Goal: Transaction & Acquisition: Purchase product/service

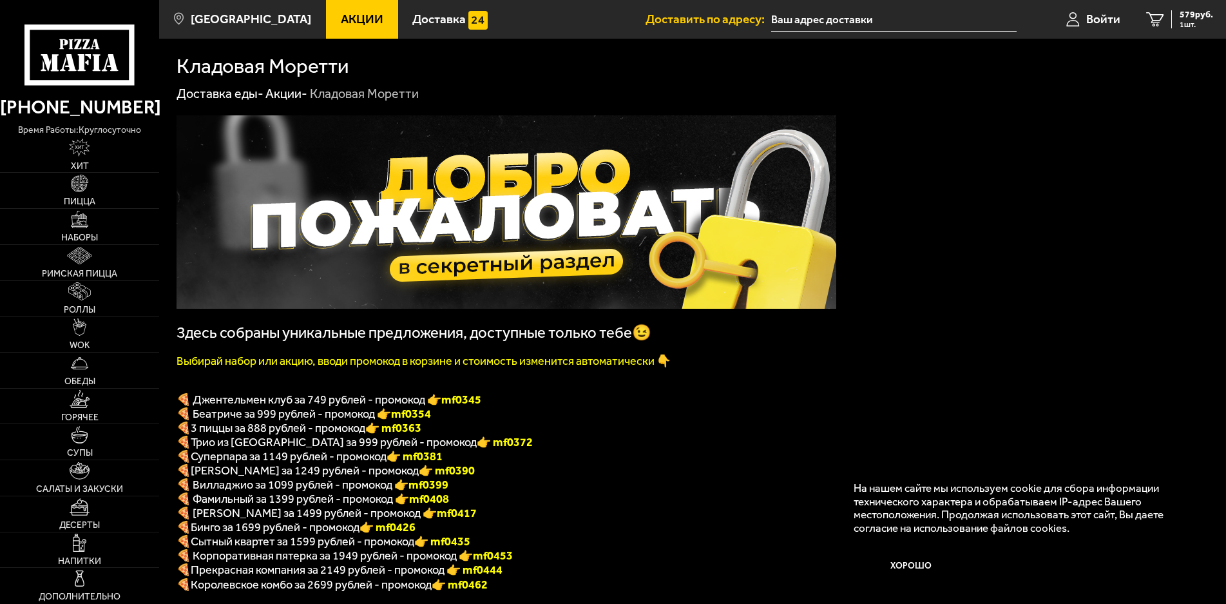
scroll to position [131, 0]
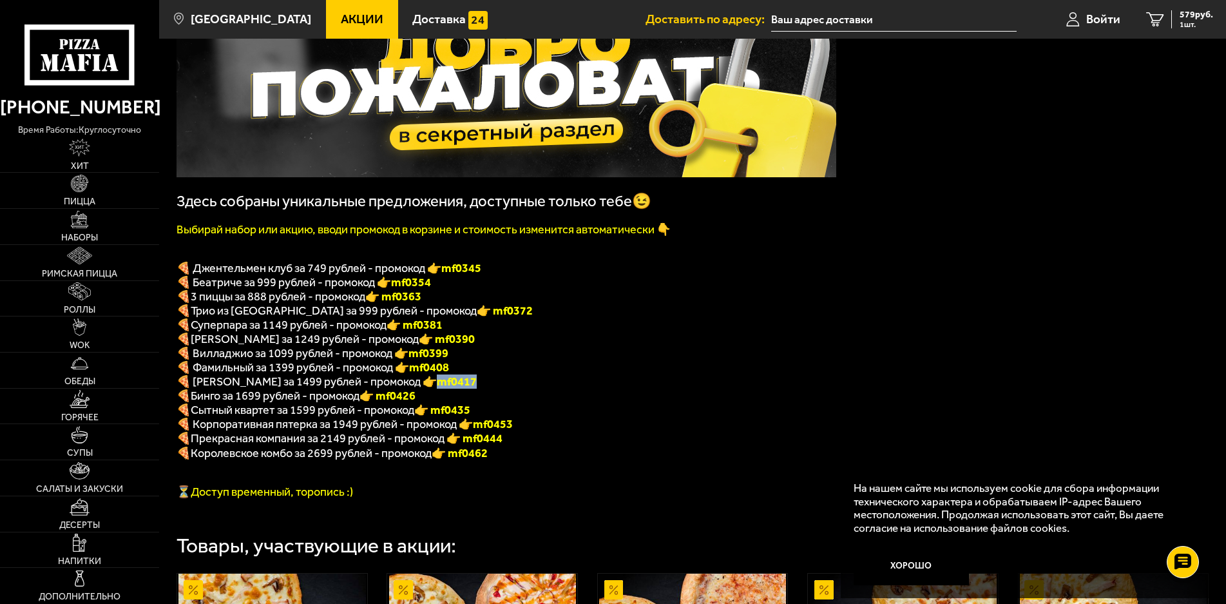
drag, startPoint x: 412, startPoint y: 381, endPoint x: 450, endPoint y: 381, distance: 38.7
click at [450, 381] on b "mf0417" at bounding box center [457, 381] width 40 height 14
copy b "mf0417"
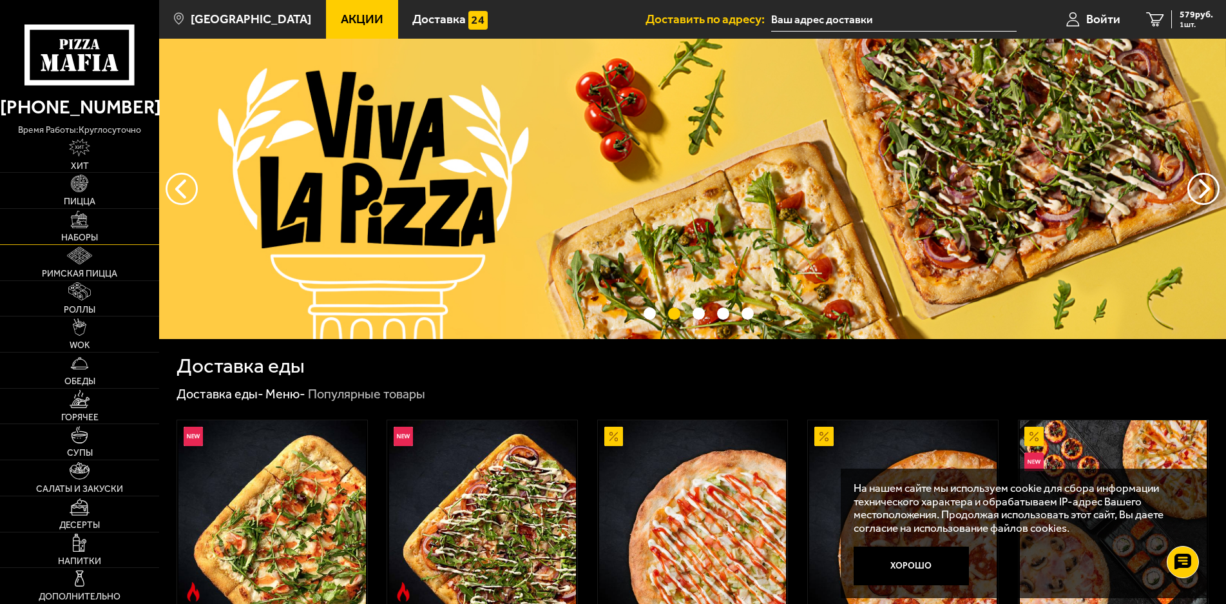
click at [88, 226] on img at bounding box center [79, 219] width 17 height 17
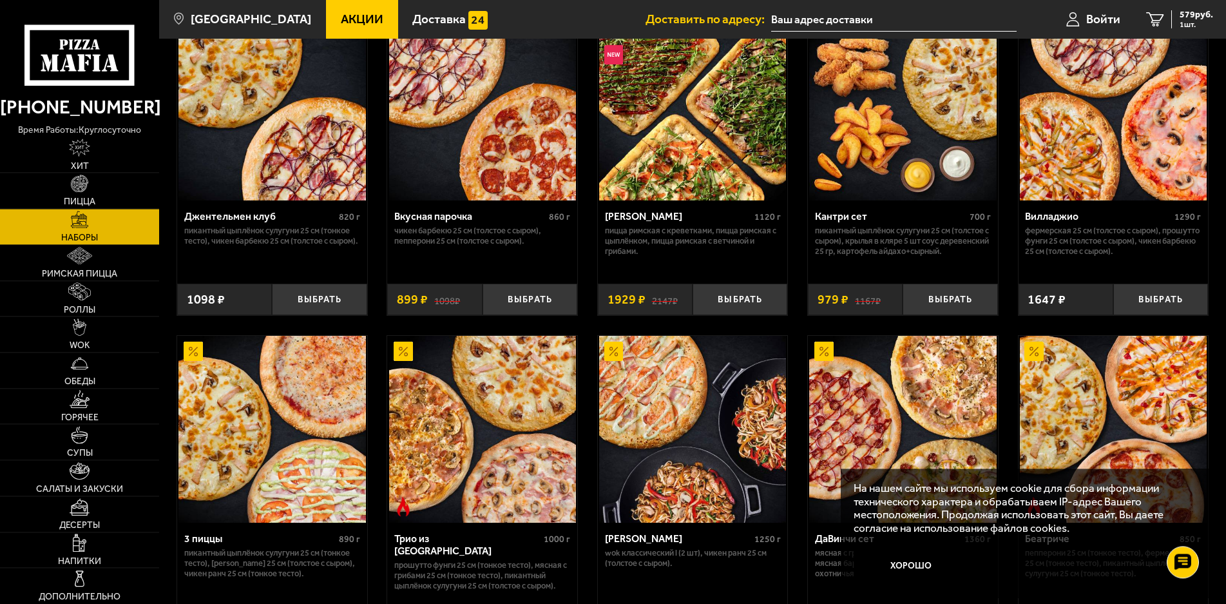
scroll to position [197, 0]
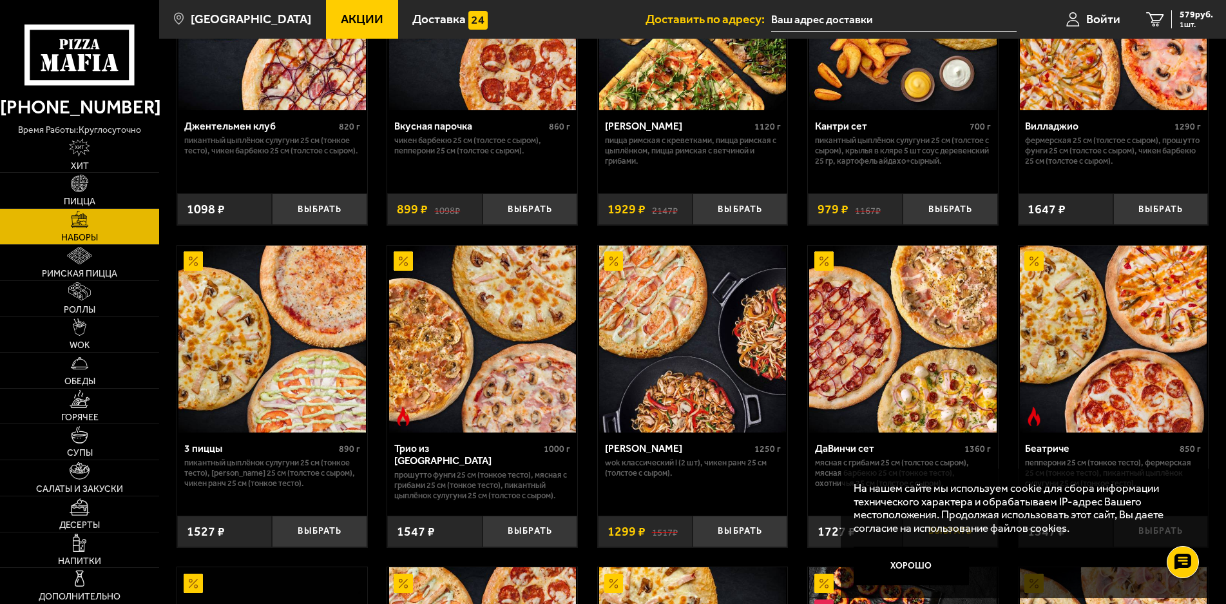
drag, startPoint x: 918, startPoint y: 564, endPoint x: 951, endPoint y: 541, distance: 39.9
click at [918, 564] on button "Хорошо" at bounding box center [911, 565] width 115 height 38
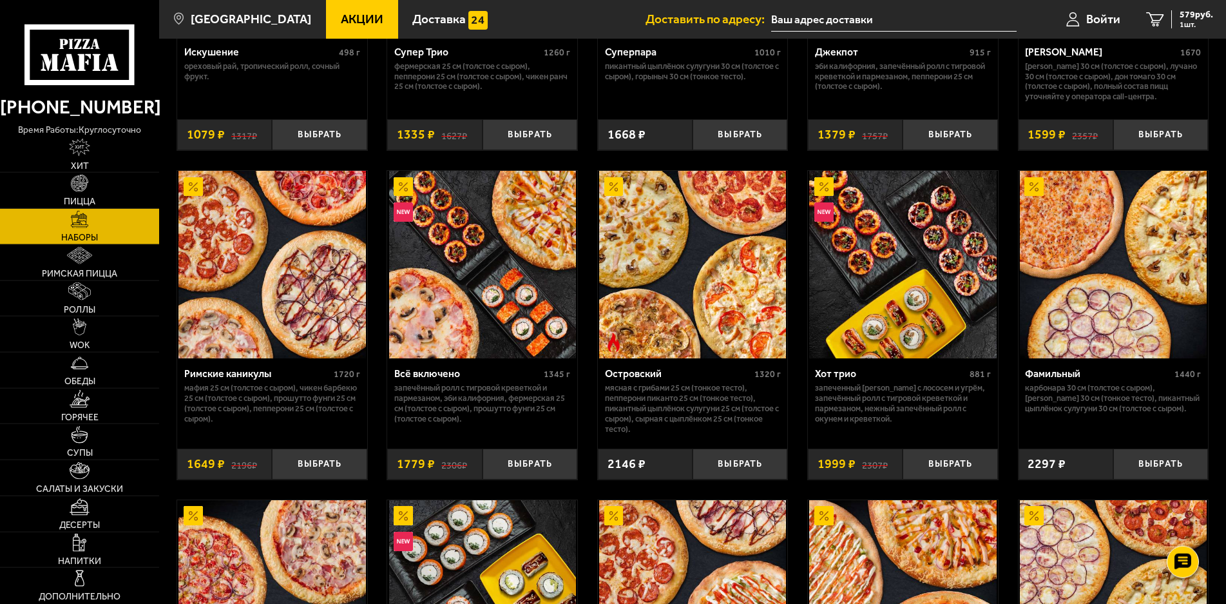
scroll to position [920, 0]
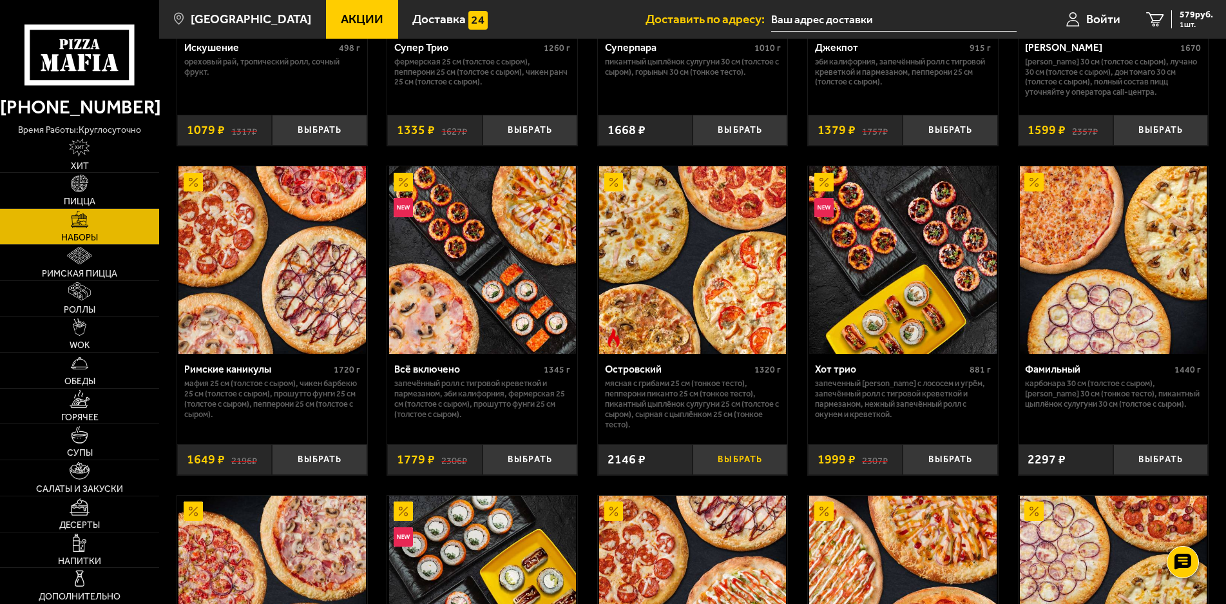
click at [740, 472] on button "Выбрать" at bounding box center [740, 460] width 95 height 32
click at [1181, 14] on span "2725 руб." at bounding box center [1194, 14] width 39 height 9
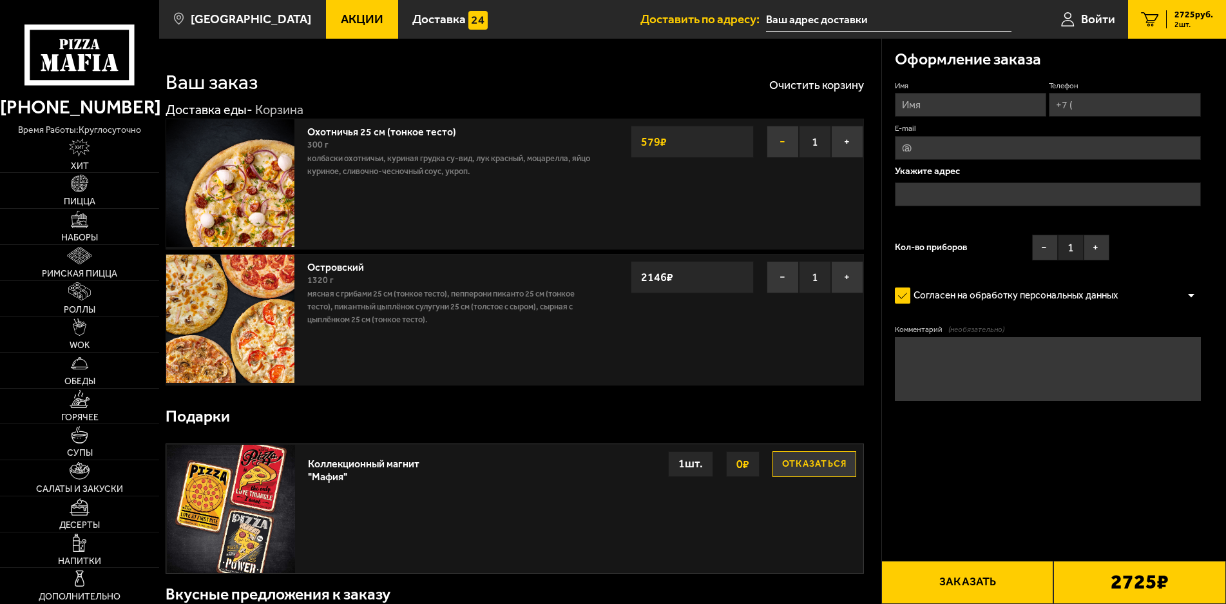
click at [780, 145] on button "−" at bounding box center [783, 142] width 32 height 32
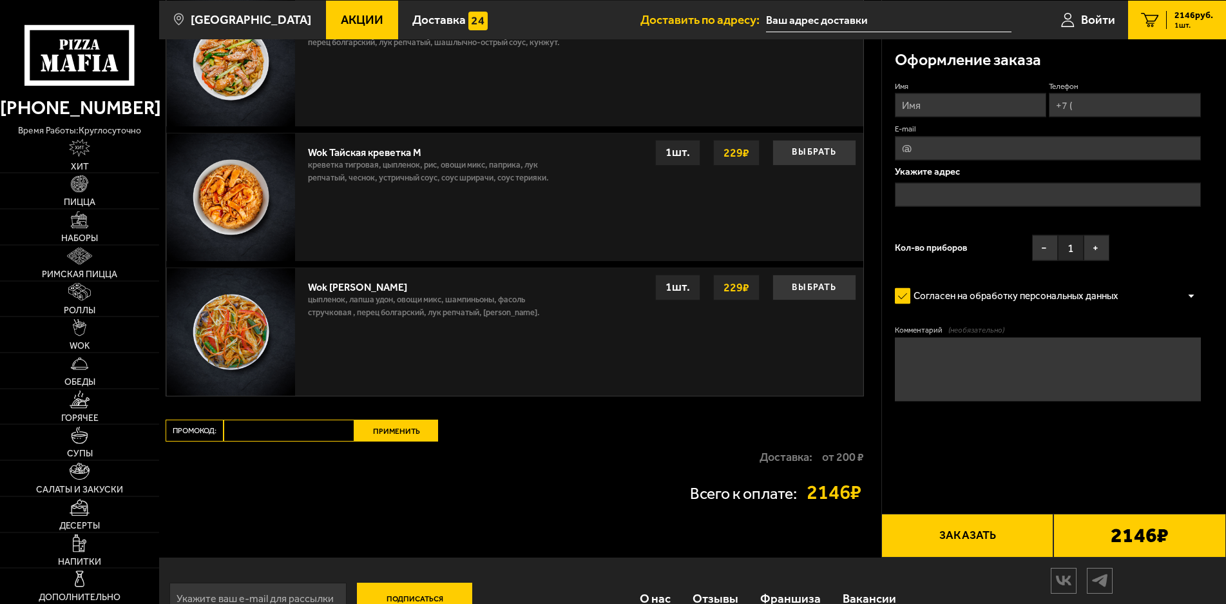
scroll to position [972, 0]
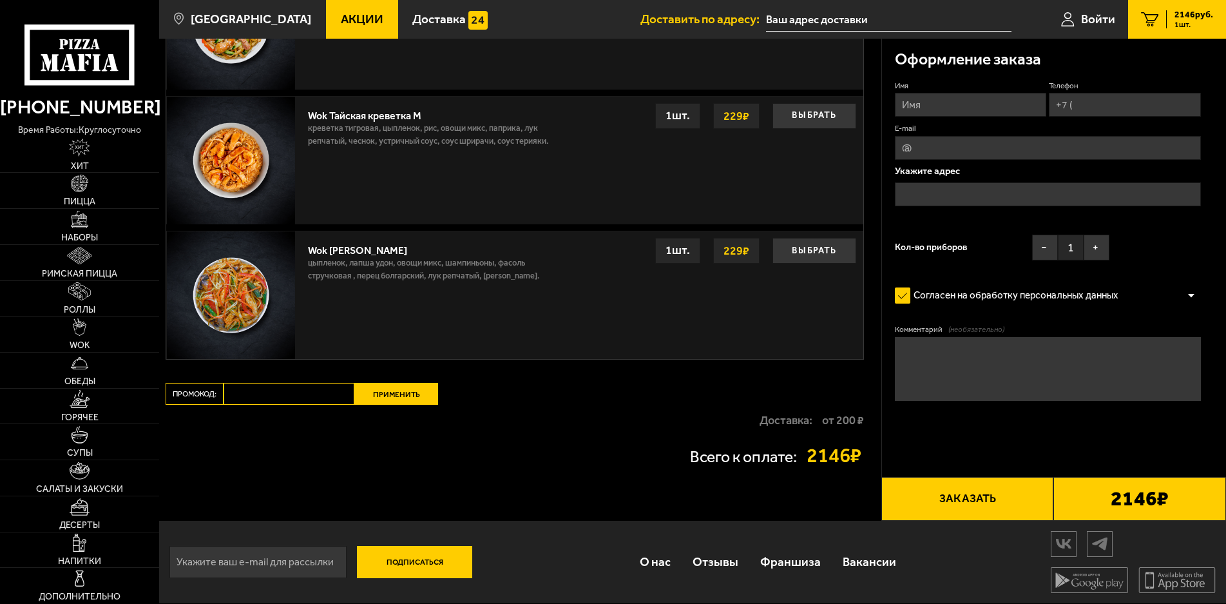
paste input "mf0417"
type input "mf0417"
click at [394, 393] on button "Применить" at bounding box center [396, 394] width 84 height 22
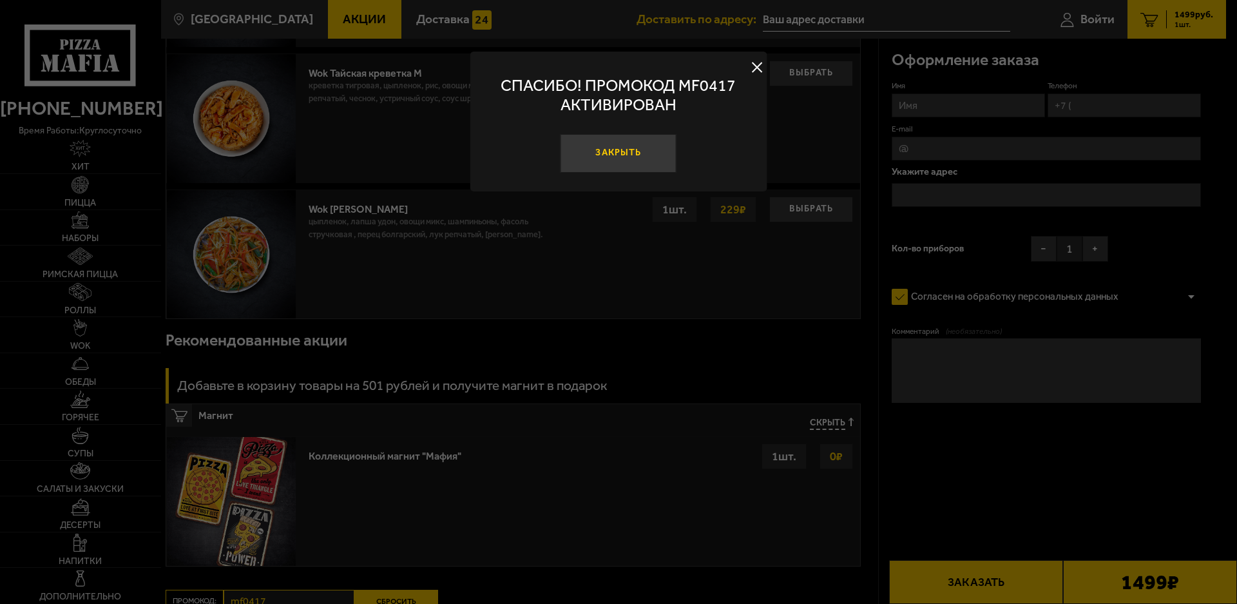
click at [610, 155] on button "Закрыть" at bounding box center [619, 153] width 116 height 39
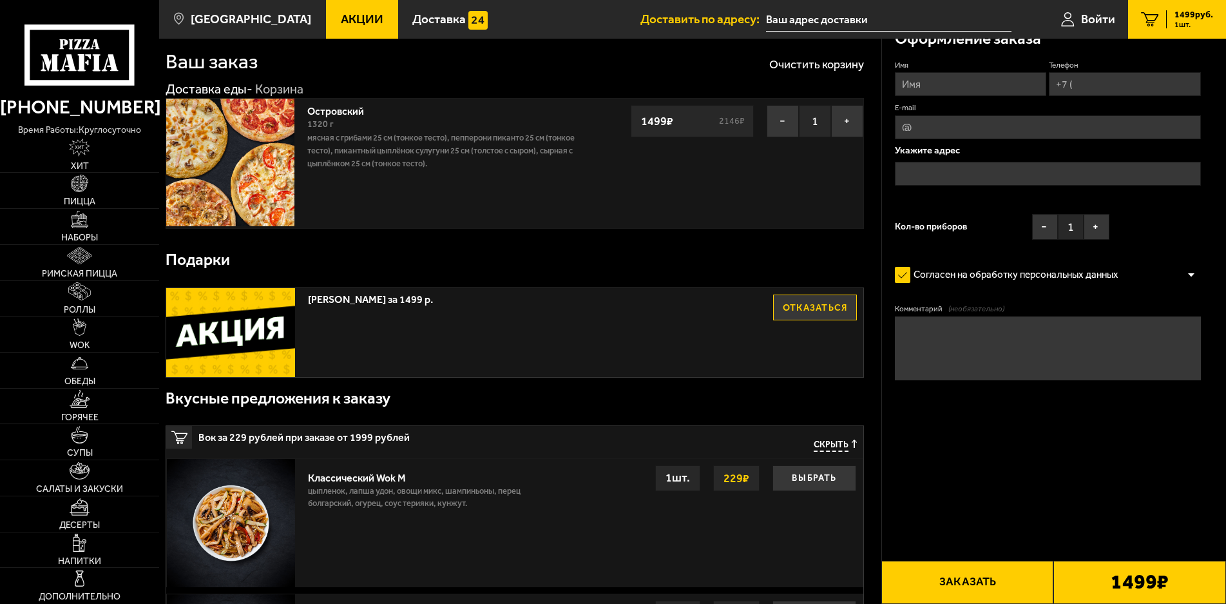
scroll to position [0, 0]
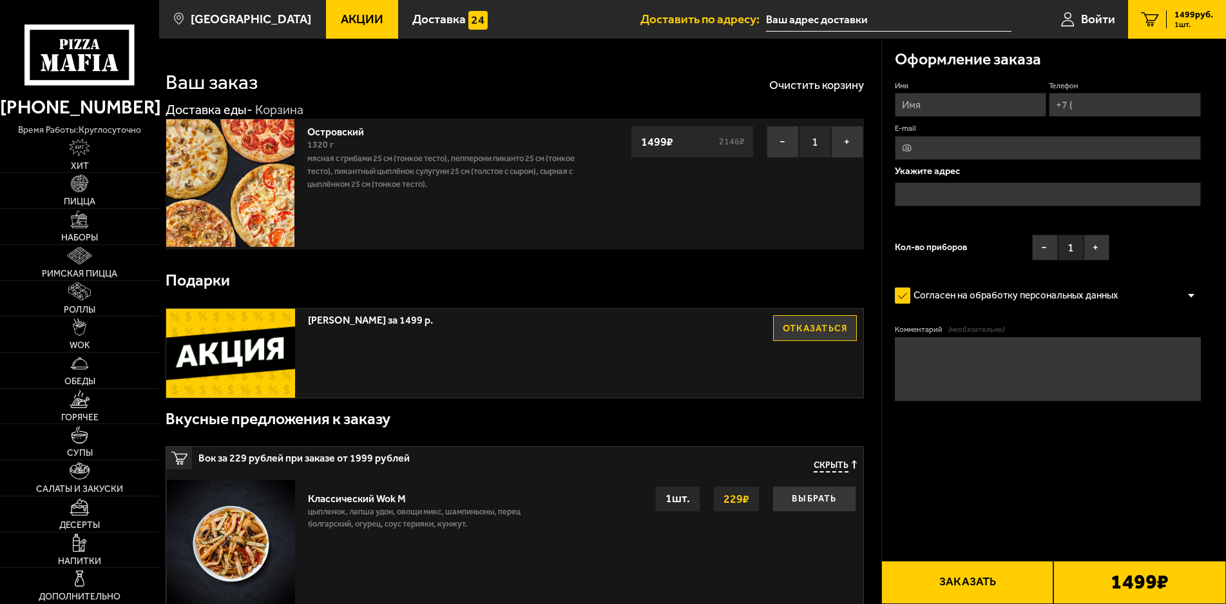
click at [923, 108] on input "Имя" at bounding box center [971, 105] width 152 height 24
type input "Y"
type input "[PERSON_NAME]"
click at [1076, 108] on input "Телефон" at bounding box center [1125, 105] width 152 height 24
type input "[PHONE_NUMBER]"
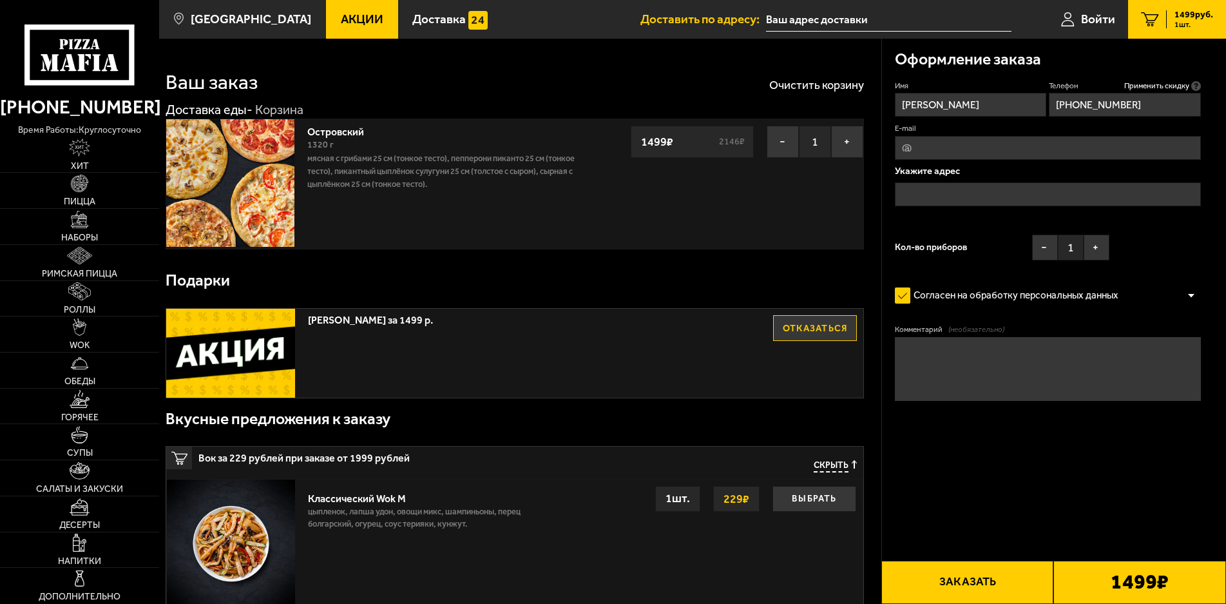
click at [909, 144] on input "E-mail" at bounding box center [1048, 148] width 307 height 24
type input "[EMAIL_ADDRESS][DOMAIN_NAME]"
click at [920, 197] on input "text" at bounding box center [1048, 194] width 307 height 24
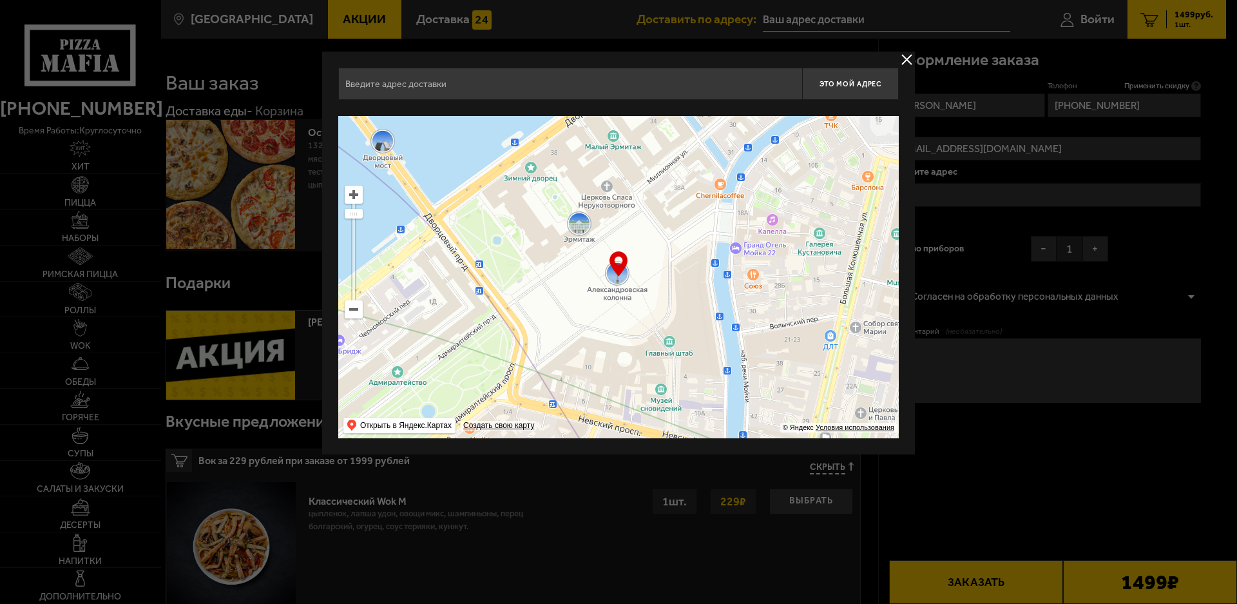
click at [724, 93] on input "text" at bounding box center [570, 84] width 464 height 32
type input "t"
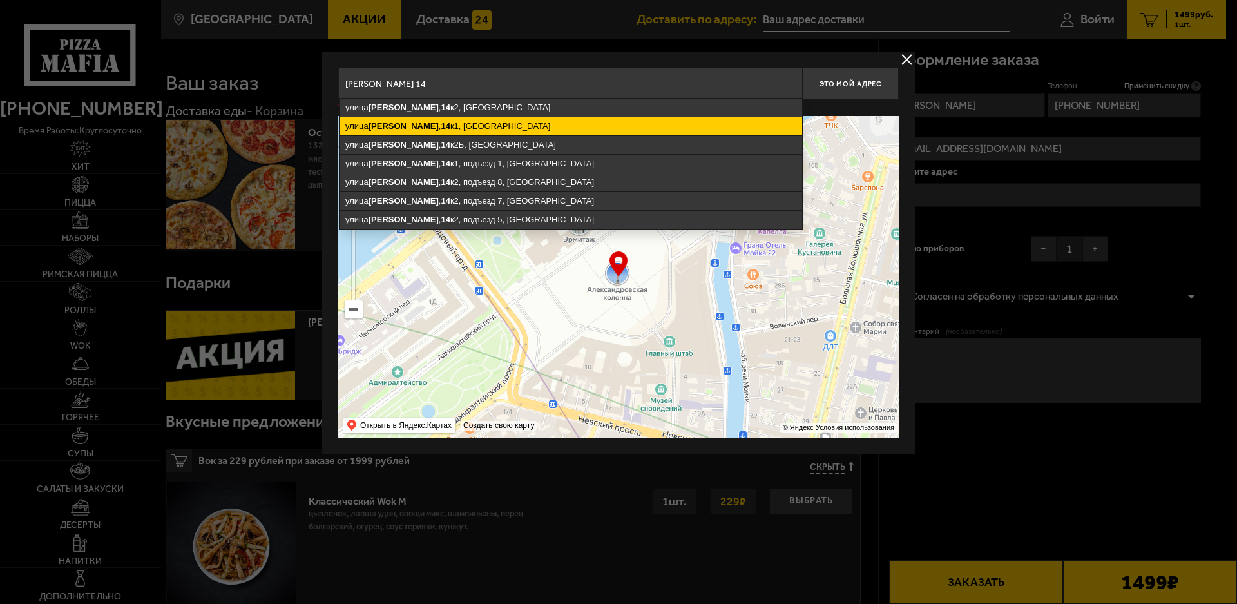
click at [441, 130] on ymaps "14" at bounding box center [445, 126] width 9 height 10
type input "[STREET_ADDRESS][PERSON_NAME]"
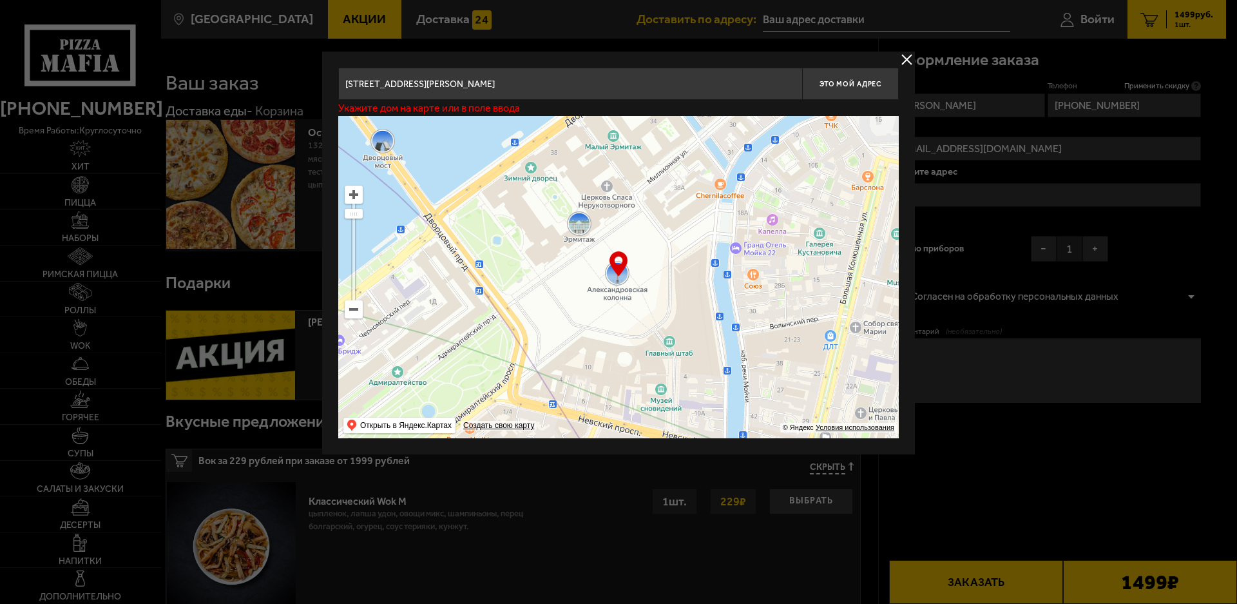
type input "[STREET_ADDRESS][PERSON_NAME]"
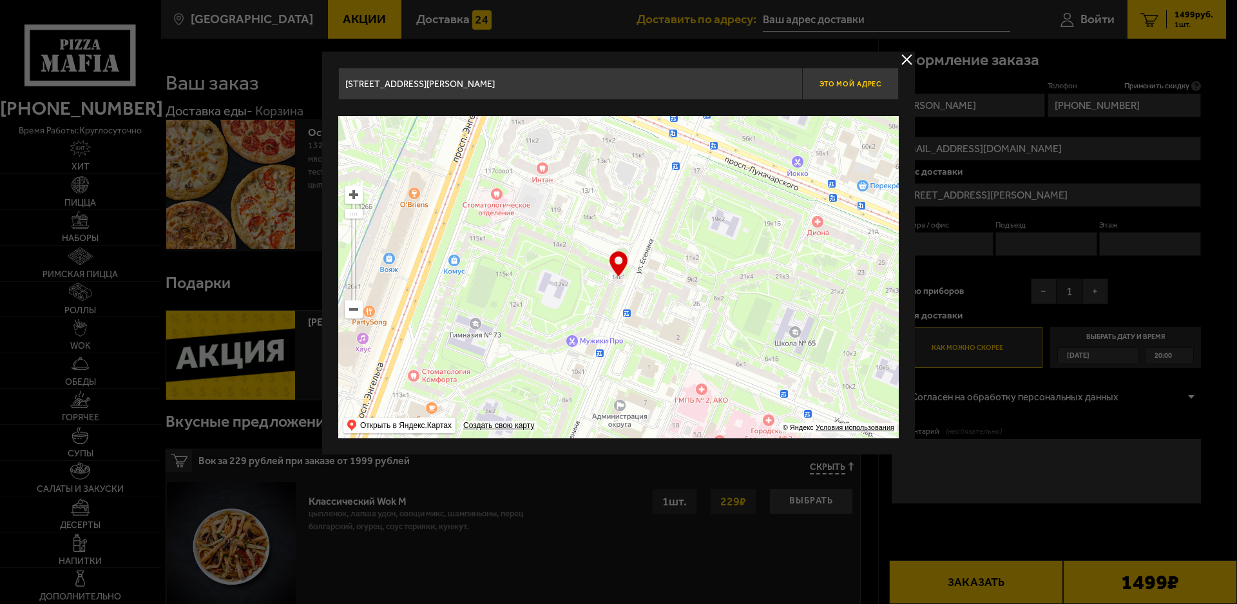
click at [855, 83] on span "Это мой адрес" at bounding box center [851, 84] width 62 height 8
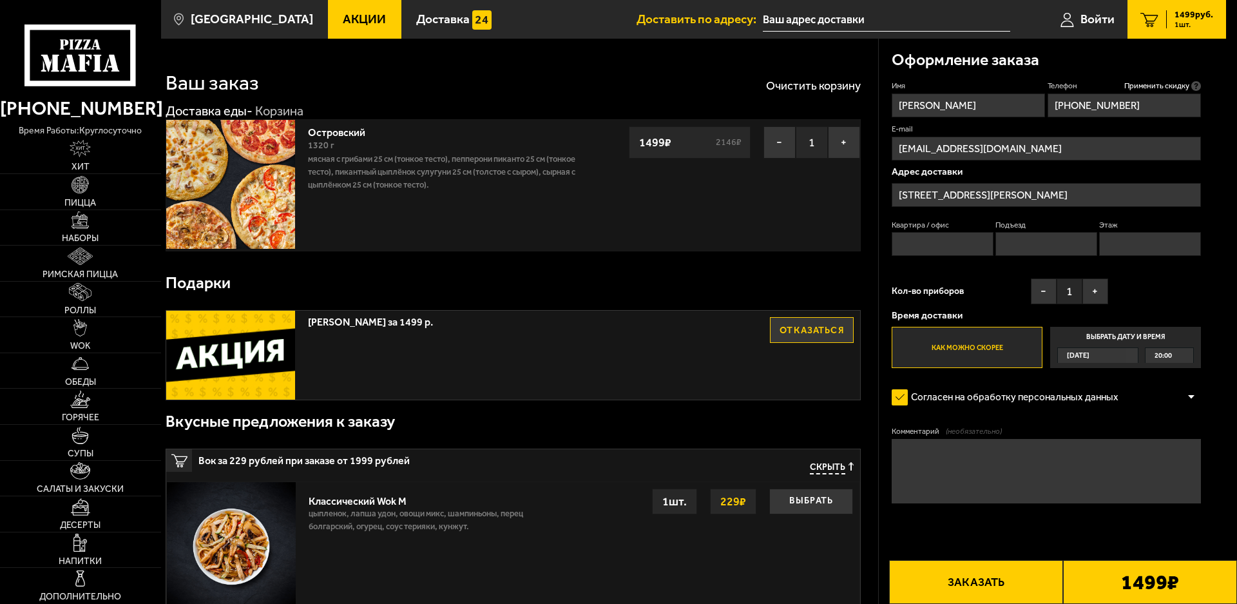
type input "[STREET_ADDRESS][PERSON_NAME]"
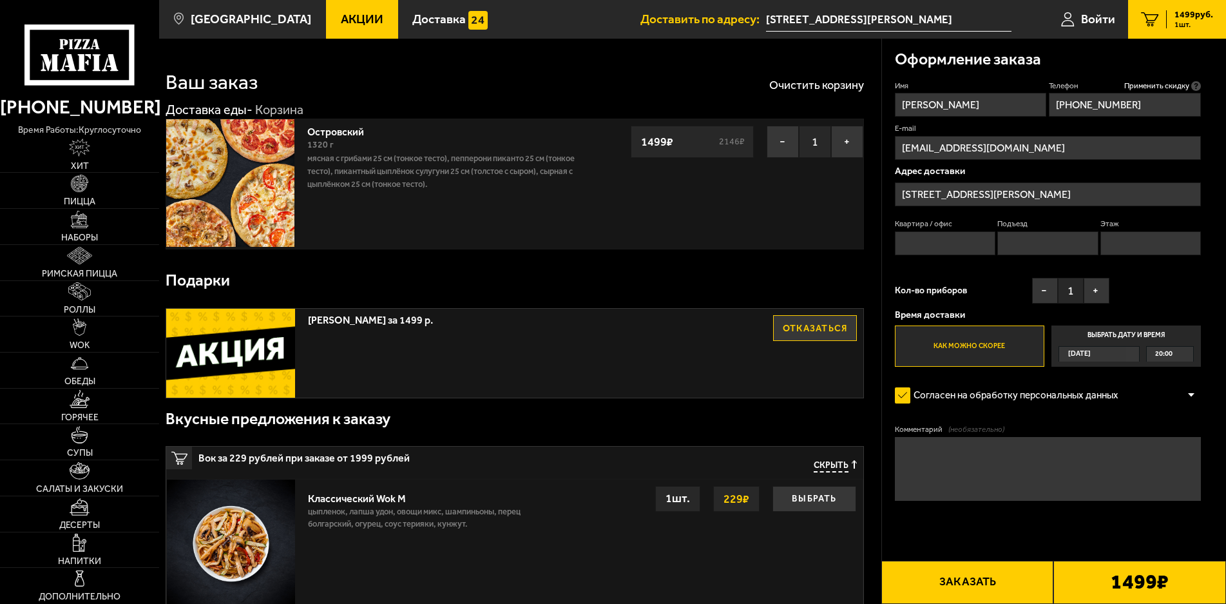
click at [914, 242] on input "Квартира / офис" at bounding box center [945, 243] width 101 height 24
type input "46"
click at [1018, 251] on input "Подъезд" at bounding box center [1048, 243] width 101 height 24
type input "1"
click at [1121, 246] on input "Этаж" at bounding box center [1151, 243] width 101 height 24
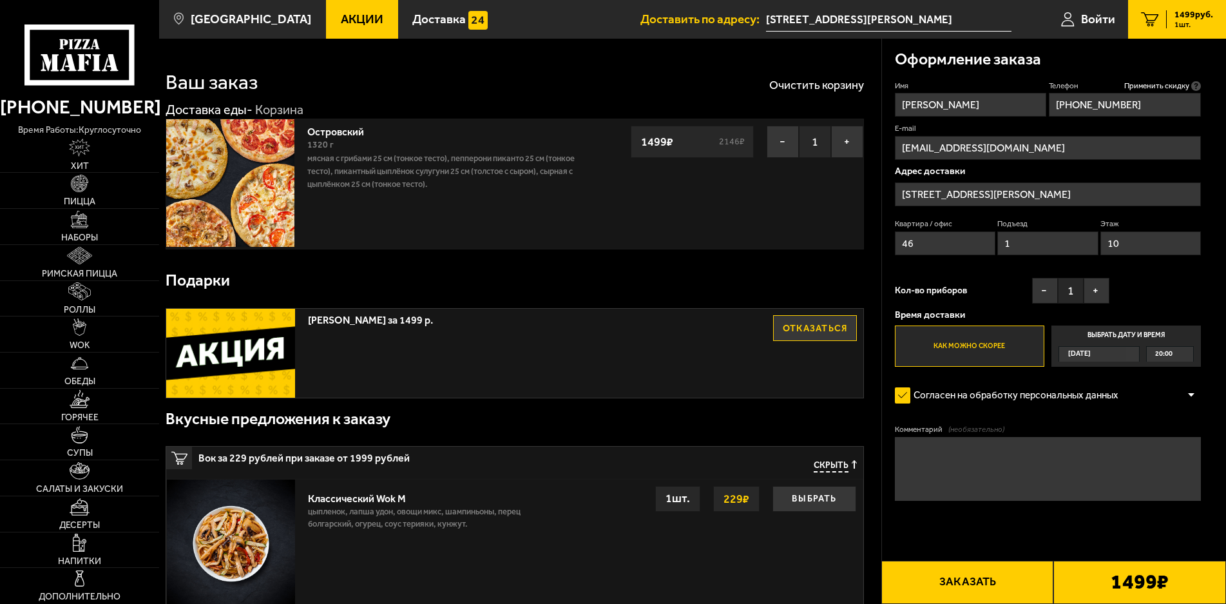
type input "10"
click at [1005, 343] on label "Как можно скорее" at bounding box center [970, 345] width 150 height 41
click at [0, 0] on input "Как можно скорее" at bounding box center [0, 0] width 0 height 0
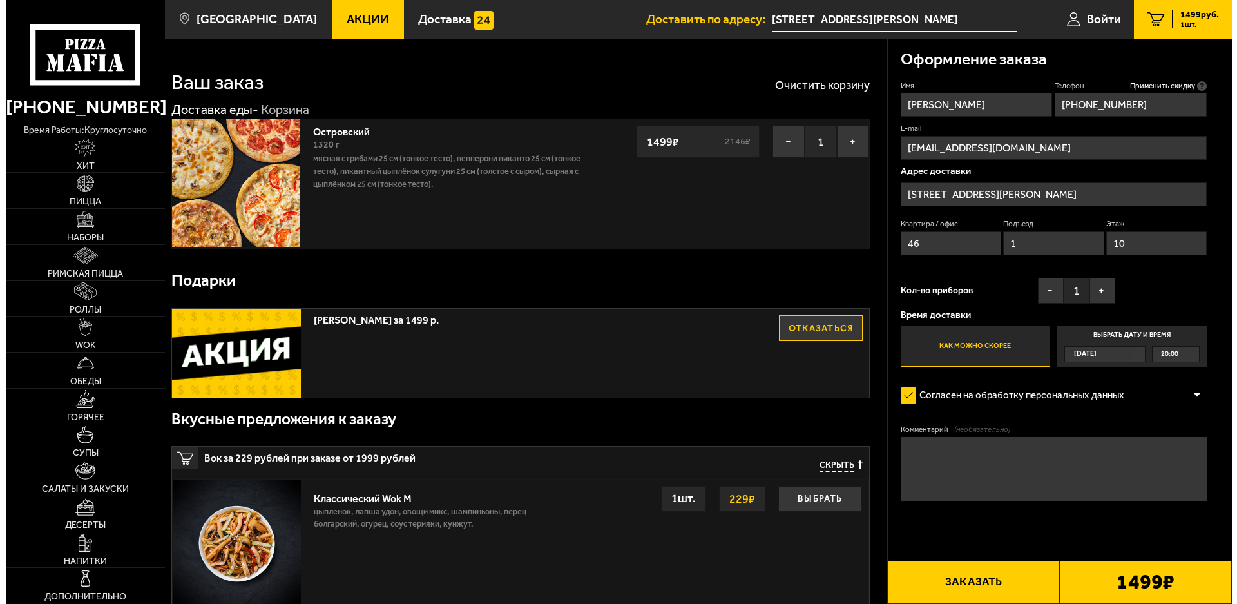
scroll to position [66, 0]
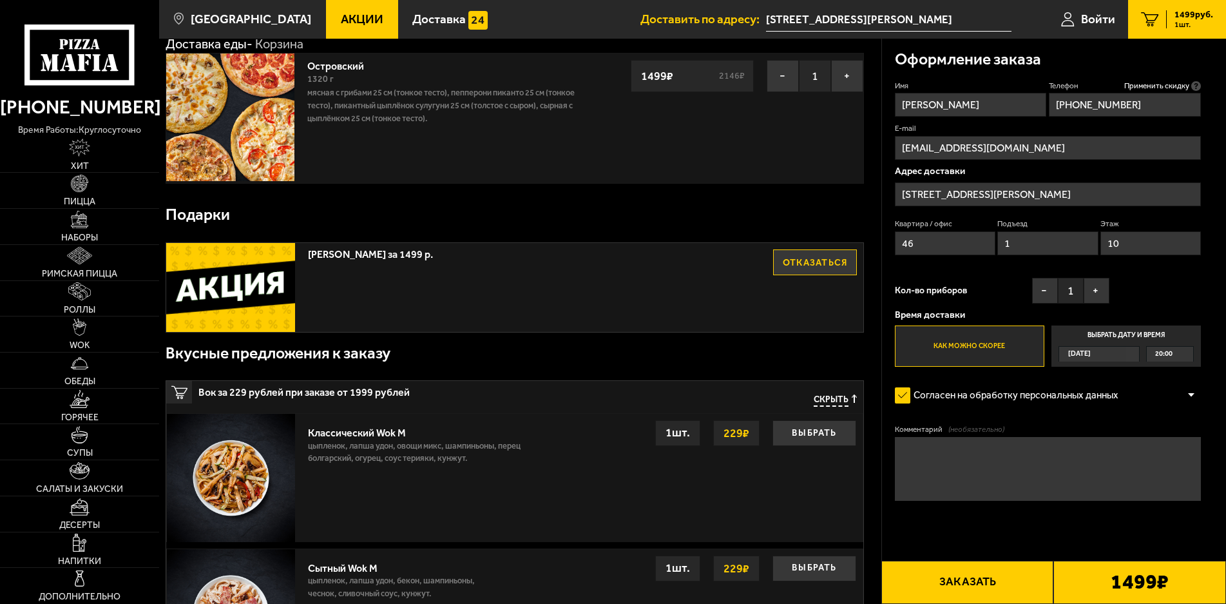
click at [1003, 579] on button "Заказать" at bounding box center [968, 582] width 173 height 43
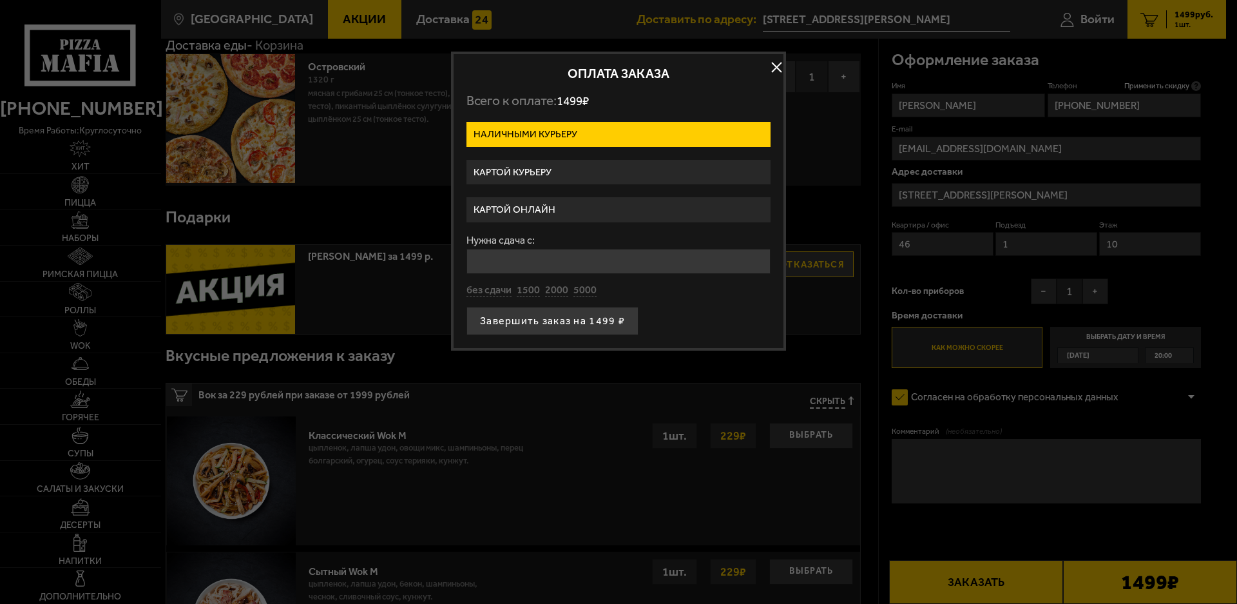
click at [548, 171] on label "Картой курьеру" at bounding box center [619, 172] width 304 height 25
click at [0, 0] on input "Картой курьеру" at bounding box center [0, 0] width 0 height 0
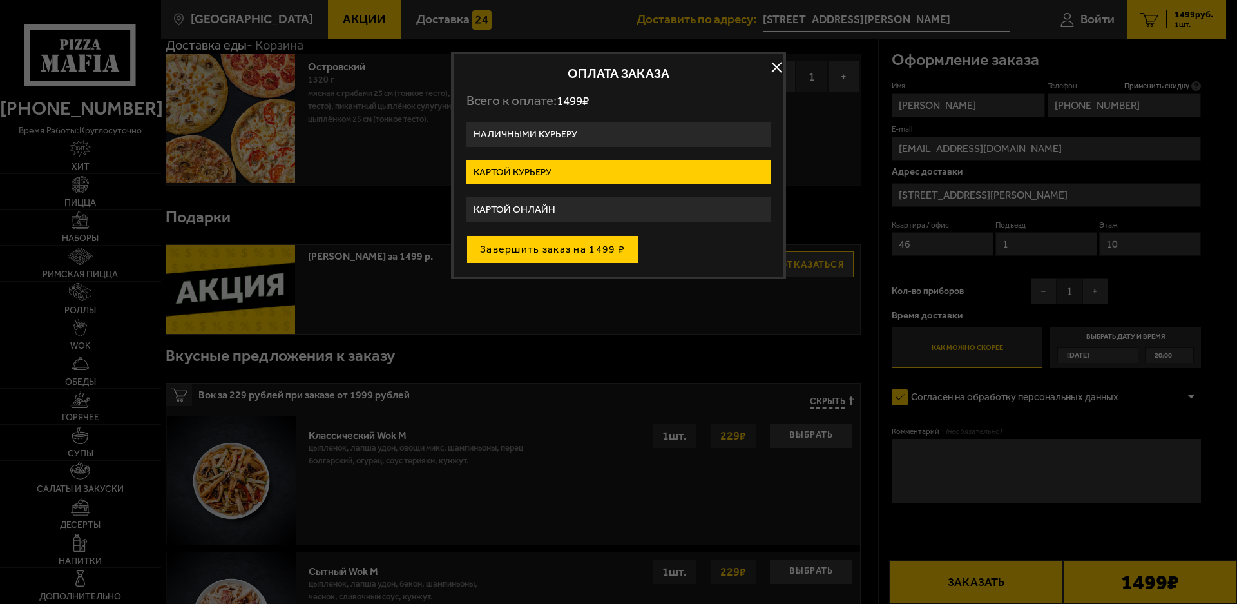
click at [575, 246] on button "Завершить заказ на 1499 ₽" at bounding box center [553, 249] width 172 height 28
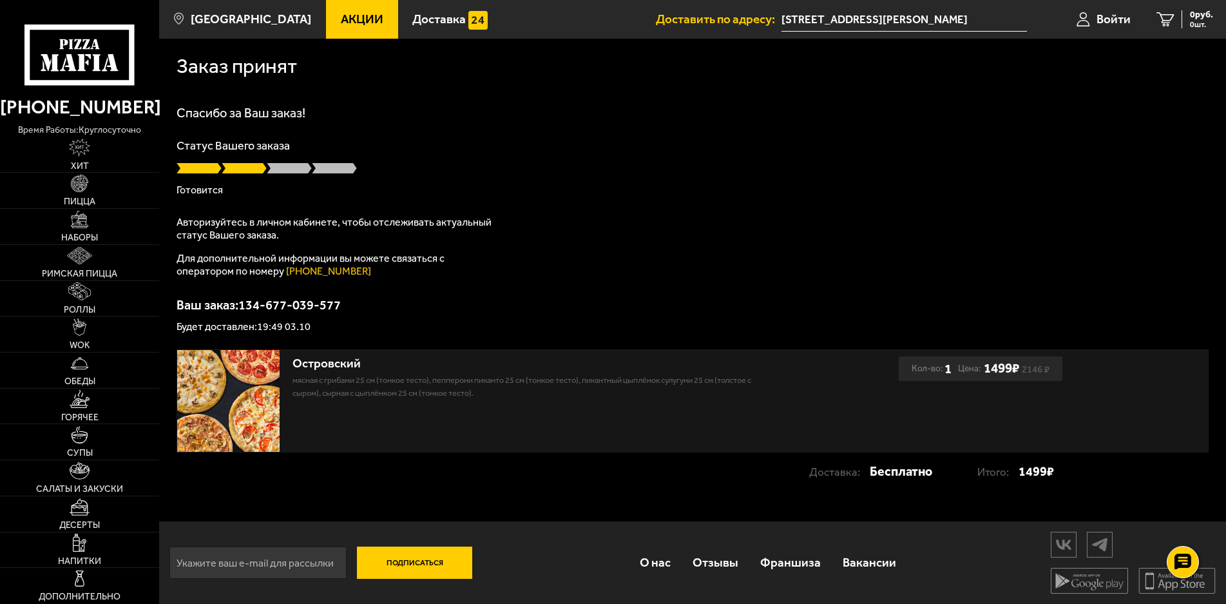
scroll to position [1, 0]
type input "улица Есенина, 14к1"
